Goal: Task Accomplishment & Management: Manage account settings

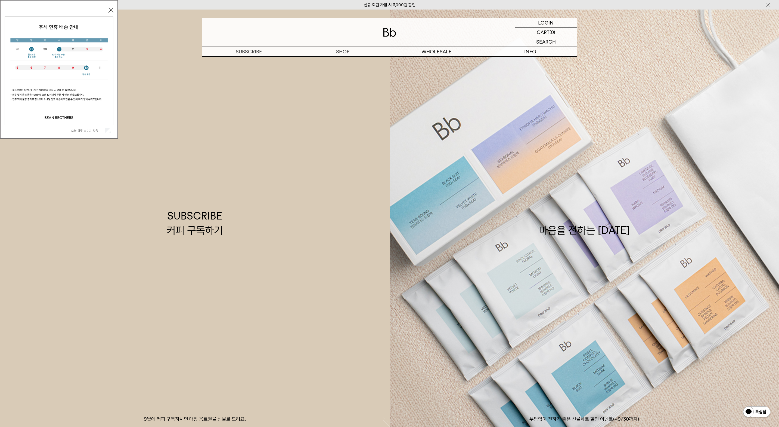
click at [110, 10] on button "닫기" at bounding box center [111, 10] width 5 height 5
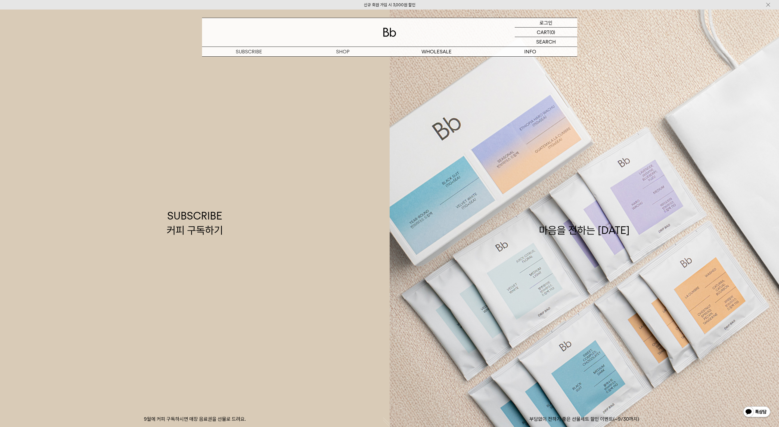
click at [550, 21] on p "로그인" at bounding box center [546, 22] width 13 height 9
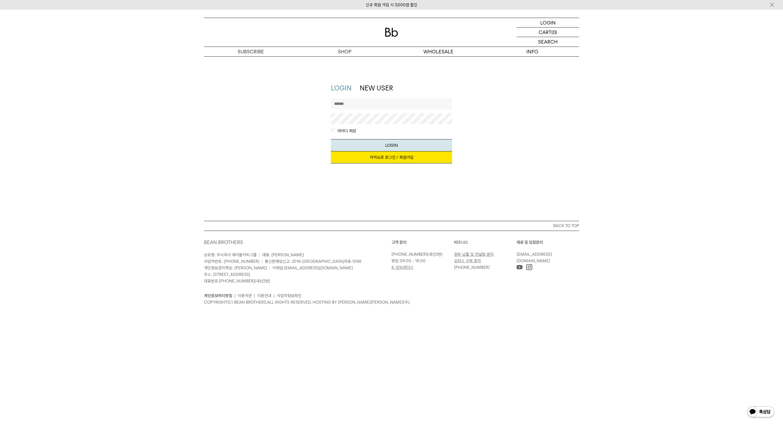
type input "**********"
click at [399, 145] on button "LOGIN" at bounding box center [392, 145] width 122 height 12
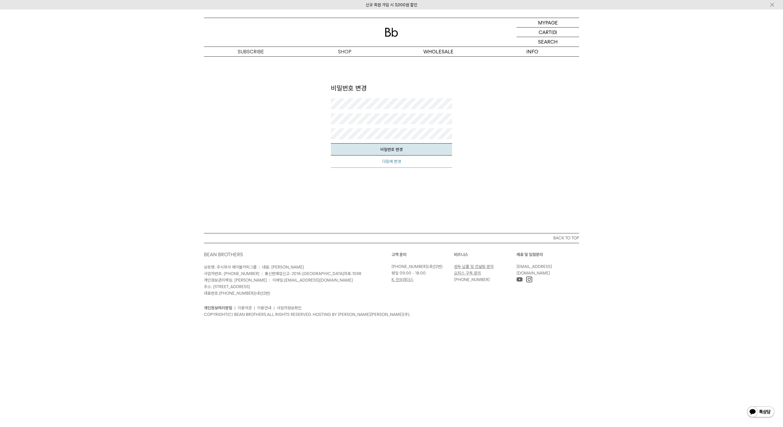
click at [399, 163] on button "다음에 변경" at bounding box center [392, 161] width 122 height 12
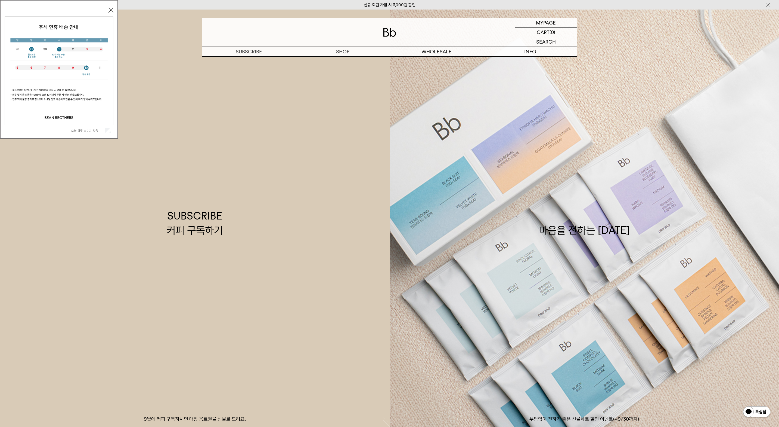
click at [110, 10] on button "닫기" at bounding box center [111, 10] width 5 height 5
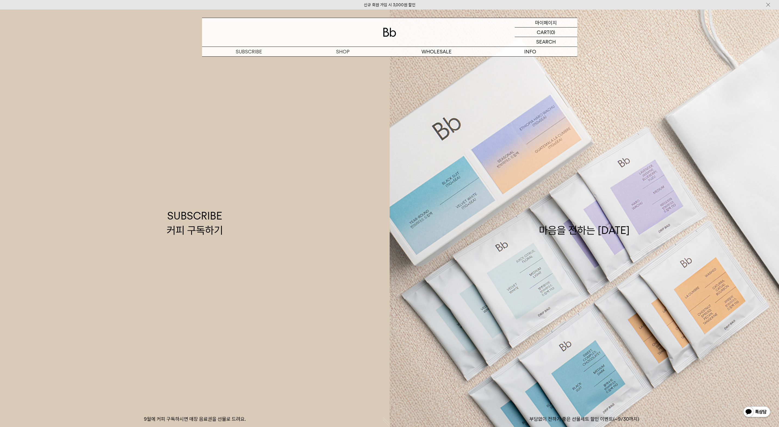
click at [546, 21] on p "마이페이지" at bounding box center [546, 22] width 22 height 9
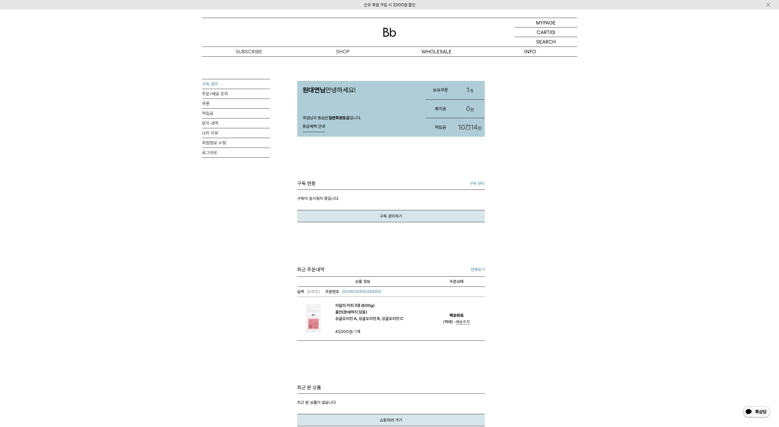
click at [209, 85] on link "구독 관리" at bounding box center [236, 84] width 68 height 10
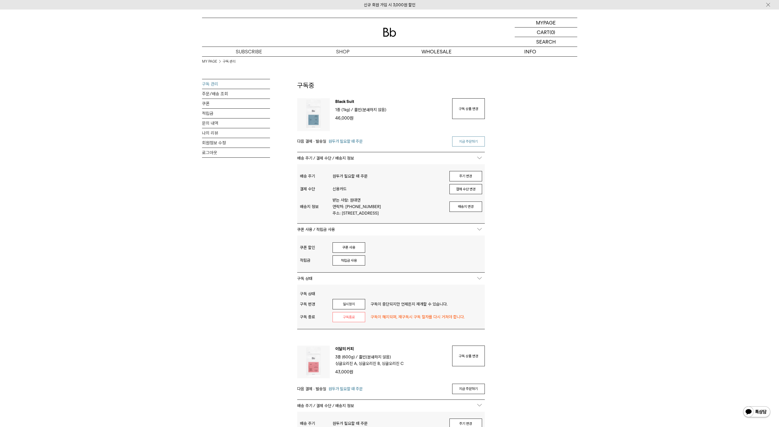
click at [470, 143] on link "지금 주문하기" at bounding box center [468, 141] width 33 height 10
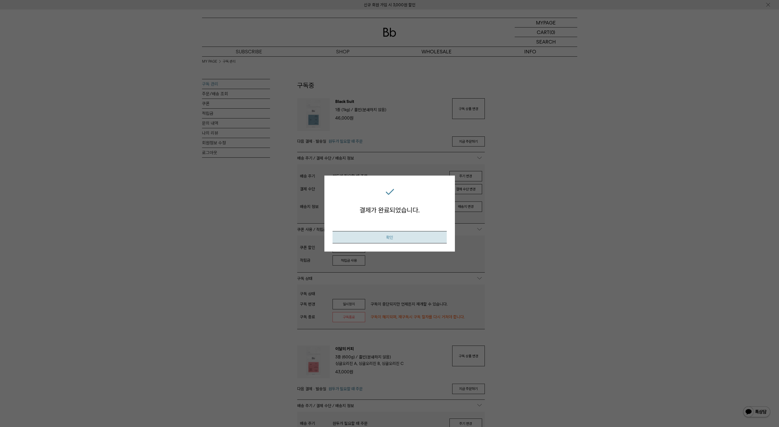
click at [385, 235] on button "확인" at bounding box center [390, 237] width 114 height 12
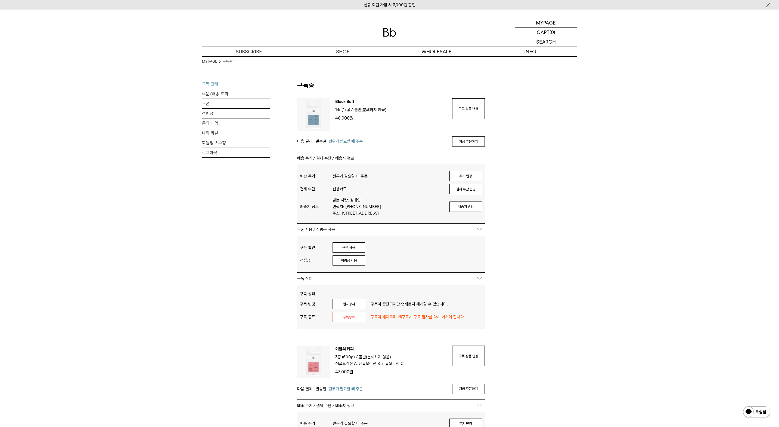
click at [249, 195] on div "MY PAGE 구독 관리 구독 관리 주문/배송 조회 쿠폰 적립금 문의 내역 나의 리뷰 회원정보 수정 로그아웃" at bounding box center [236, 143] width 68 height 128
click at [212, 152] on link "로그아웃" at bounding box center [236, 153] width 68 height 10
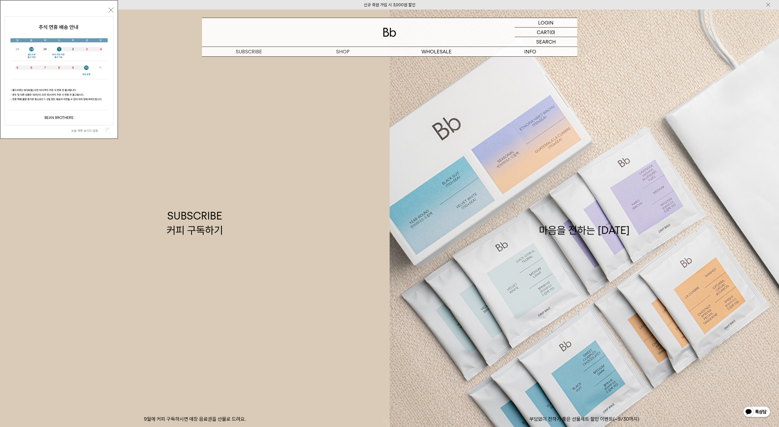
click at [109, 10] on button "닫기" at bounding box center [111, 10] width 5 height 5
